Goal: Task Accomplishment & Management: Manage account settings

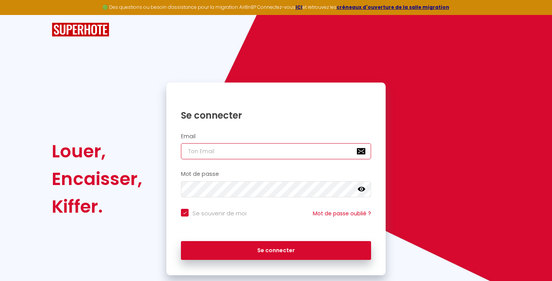
click at [208, 151] on input "email" at bounding box center [276, 151] width 190 height 16
type input "f"
checkbox input "true"
type input "fl"
checkbox input "true"
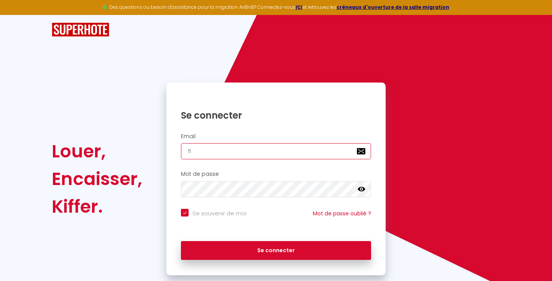
type input "flo"
checkbox input "true"
type input "flor"
checkbox input "true"
type input "flori"
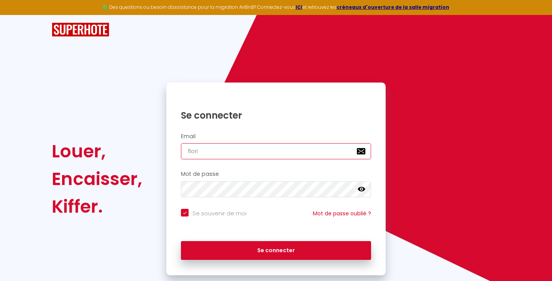
checkbox input "true"
type input "floria"
checkbox input "true"
type input "[PERSON_NAME]"
checkbox input "true"
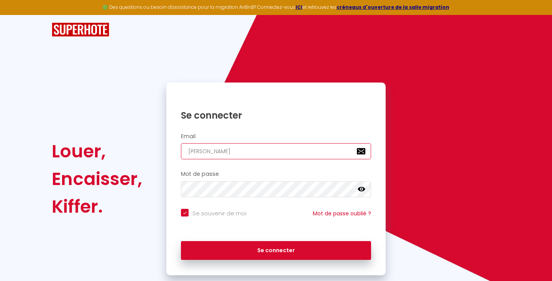
type input "florianb"
checkbox input "true"
type input "[PERSON_NAME]"
checkbox input "true"
type input "[PERSON_NAME]."
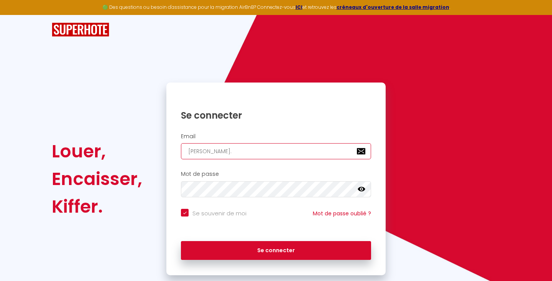
checkbox input "true"
type input "[PERSON_NAME].b"
checkbox input "true"
type input "[DOMAIN_NAME]"
checkbox input "true"
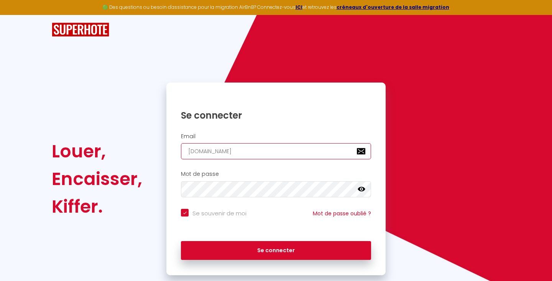
type input "[PERSON_NAME].bon"
checkbox input "true"
type input "[PERSON_NAME].bonn"
checkbox input "true"
type input "[PERSON_NAME].bonny"
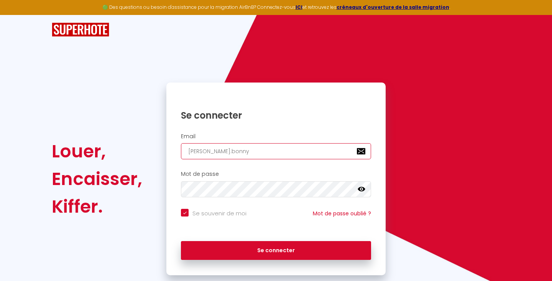
checkbox input "true"
type input "[PERSON_NAME].bonny@"
checkbox input "true"
type input "[PERSON_NAME]"
checkbox input "true"
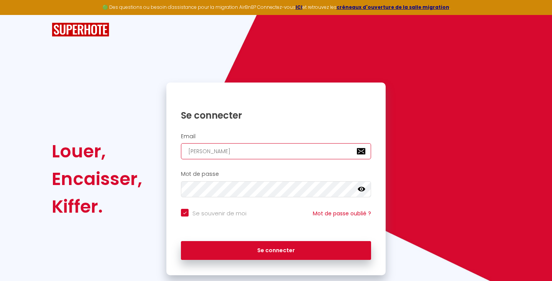
type input "florian.bonny@ic"
checkbox input "true"
type input "florian.bonny@icl"
checkbox input "true"
type input "florian.bonny@iclo"
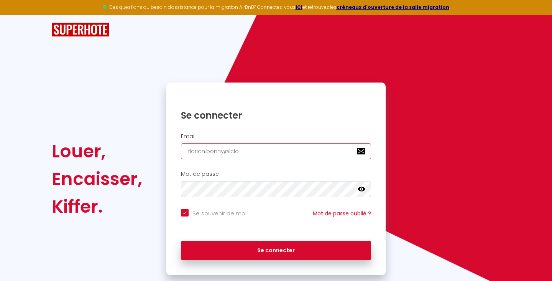
checkbox input "true"
type input "florian.bonny@iclou"
checkbox input "true"
type input "[EMAIL_ADDRESS]"
checkbox input "true"
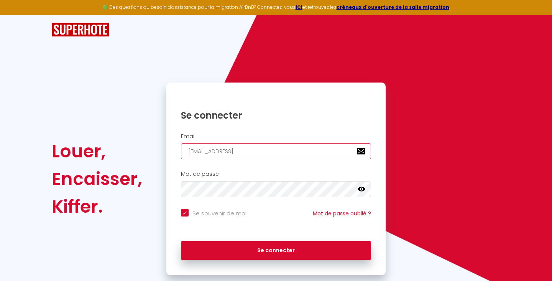
type input "[EMAIL_ADDRESS]."
checkbox input "true"
type input "florian.bonny@icloud.c"
checkbox input "true"
type input "[EMAIL_ADDRESS][DOMAIN_NAME]"
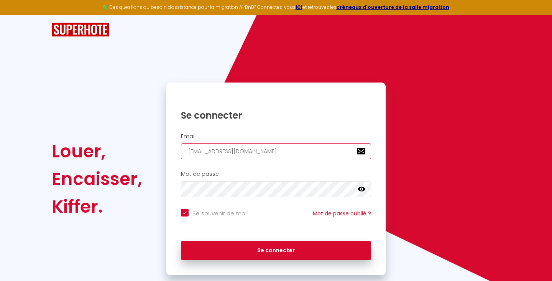
checkbox input "true"
type input "[EMAIL_ADDRESS][DOMAIN_NAME]"
checkbox input "true"
type input "[EMAIL_ADDRESS][DOMAIN_NAME]"
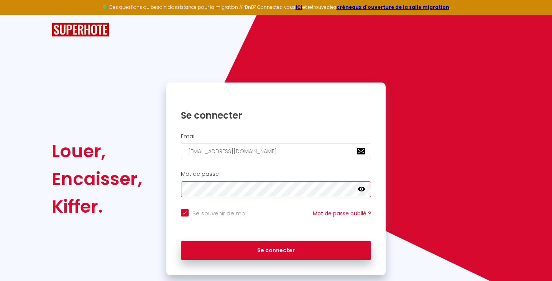
click at [276, 249] on button "Se connecter" at bounding box center [276, 250] width 190 height 19
checkbox input "true"
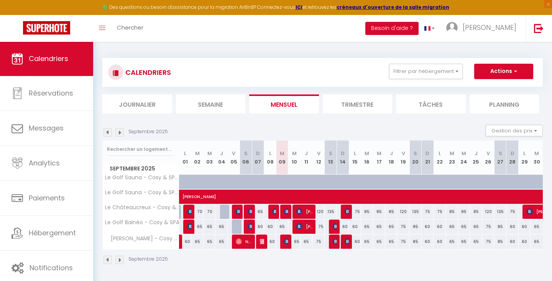
scroll to position [22, 0]
